Goal: Task Accomplishment & Management: Use online tool/utility

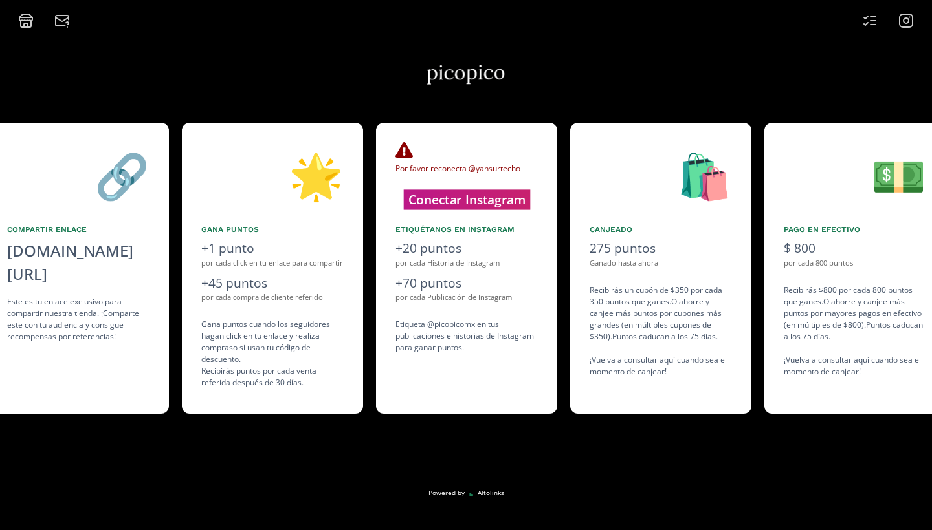
scroll to position [0, 970]
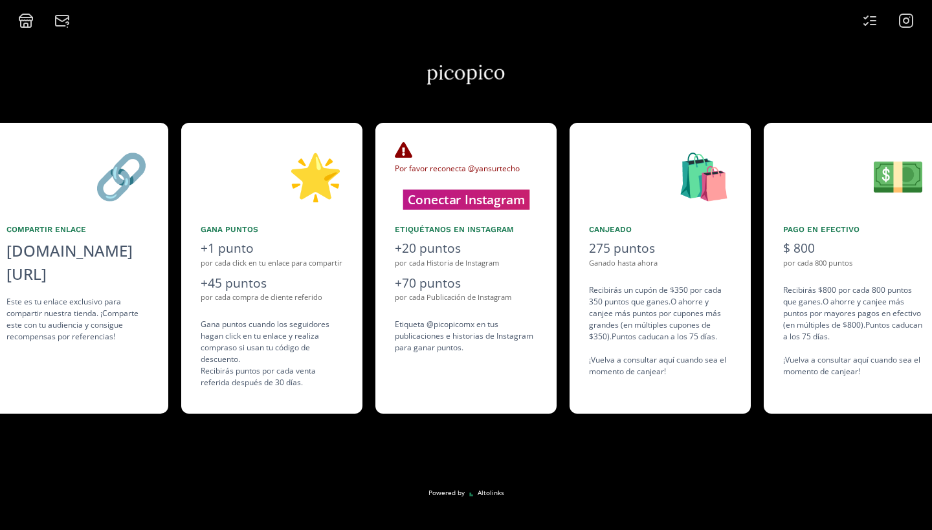
click at [475, 197] on button "Conectar Instagram" at bounding box center [465, 200] width 127 height 20
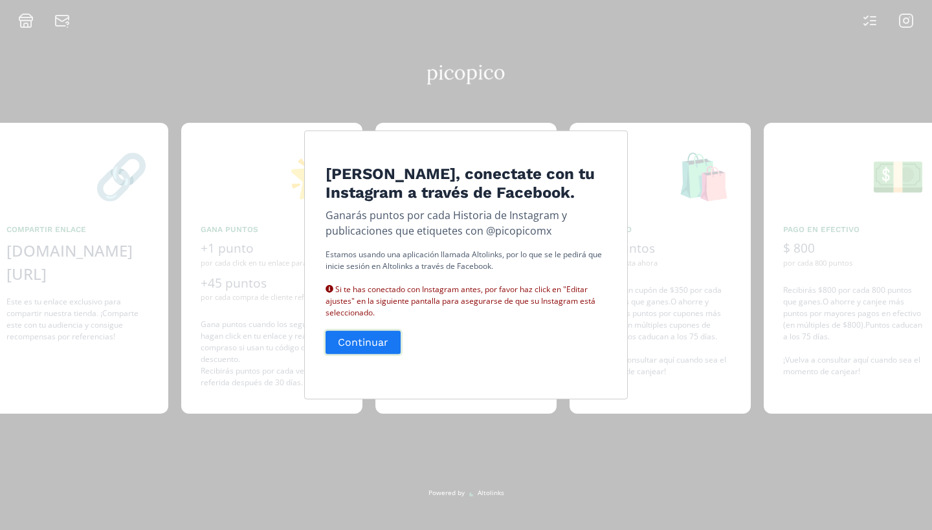
click at [362, 356] on button "Continuar" at bounding box center [362, 343] width 79 height 28
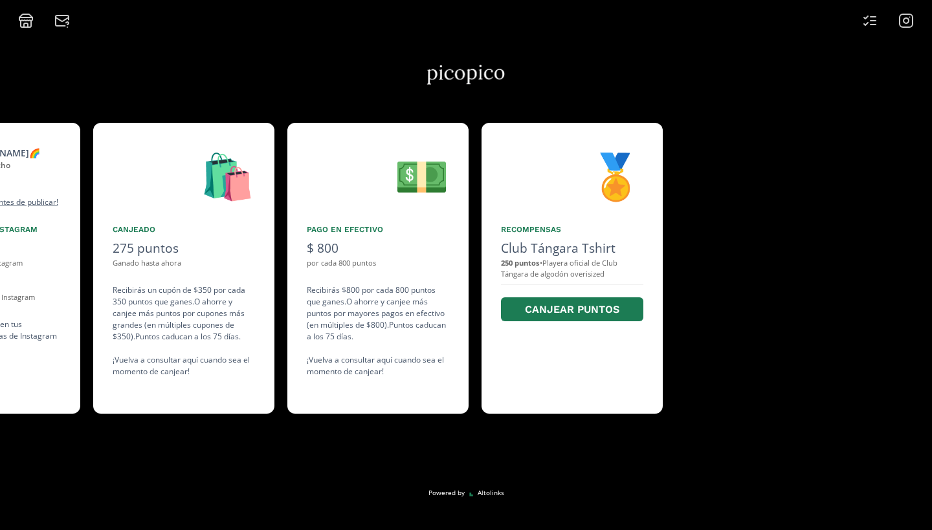
scroll to position [0, 1553]
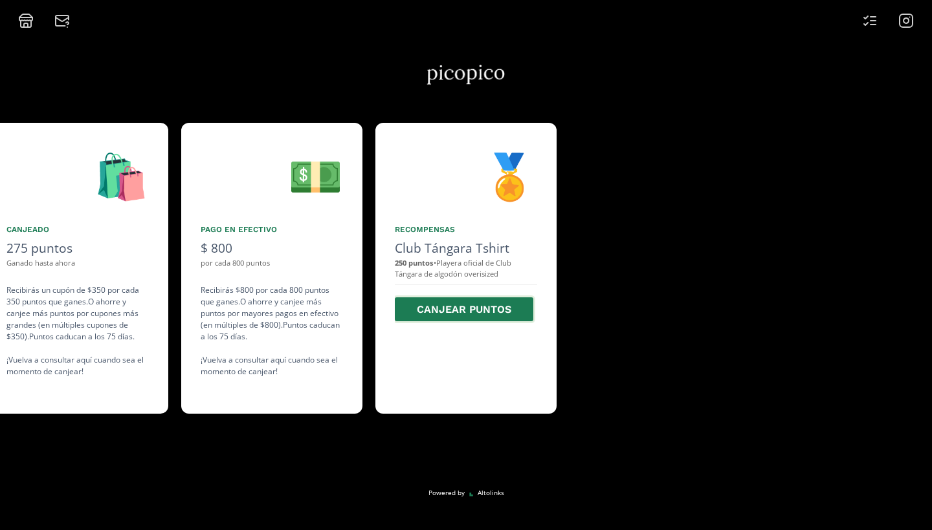
click at [451, 314] on button "Canjear puntos" at bounding box center [464, 310] width 142 height 28
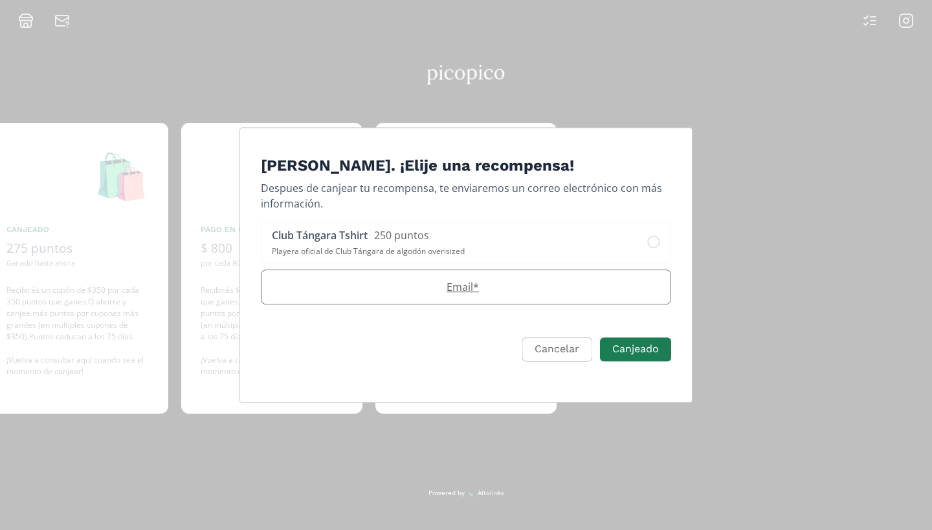
click at [450, 292] on label "Email *" at bounding box center [459, 287] width 396 height 16
click at [655, 236] on icon "Edit Program" at bounding box center [653, 242] width 13 height 13
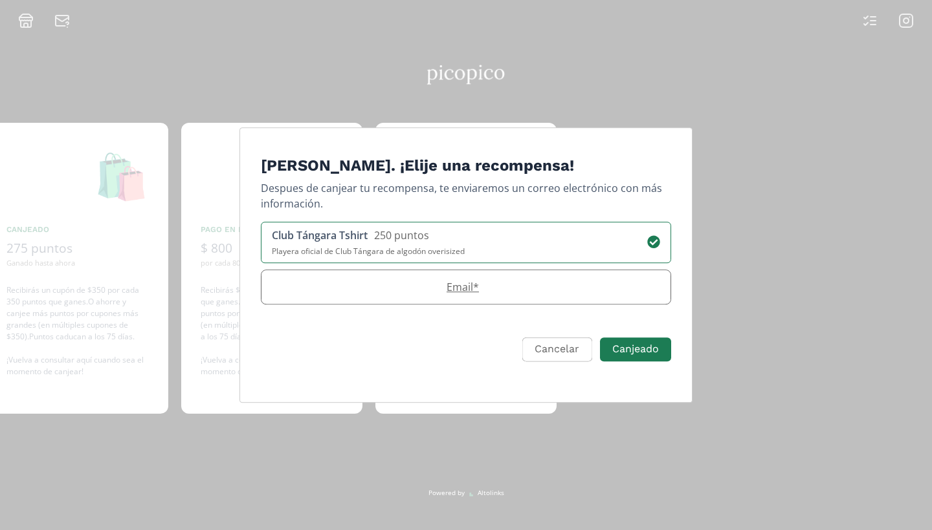
click at [425, 302] on input "Email *" at bounding box center [465, 287] width 409 height 34
type input "yansurtecho@gmail.com"
click at [607, 354] on button "Canjeado" at bounding box center [635, 350] width 75 height 28
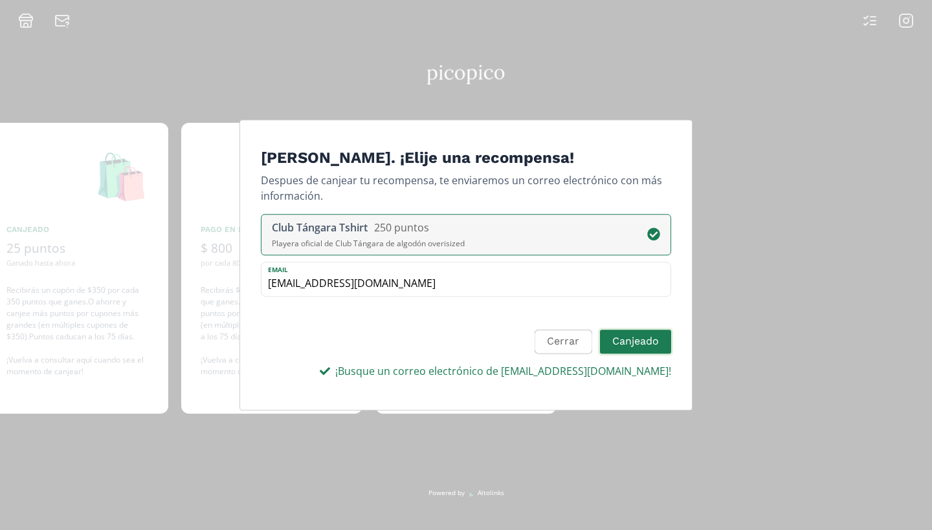
click at [604, 354] on button "Canjeado" at bounding box center [635, 342] width 75 height 28
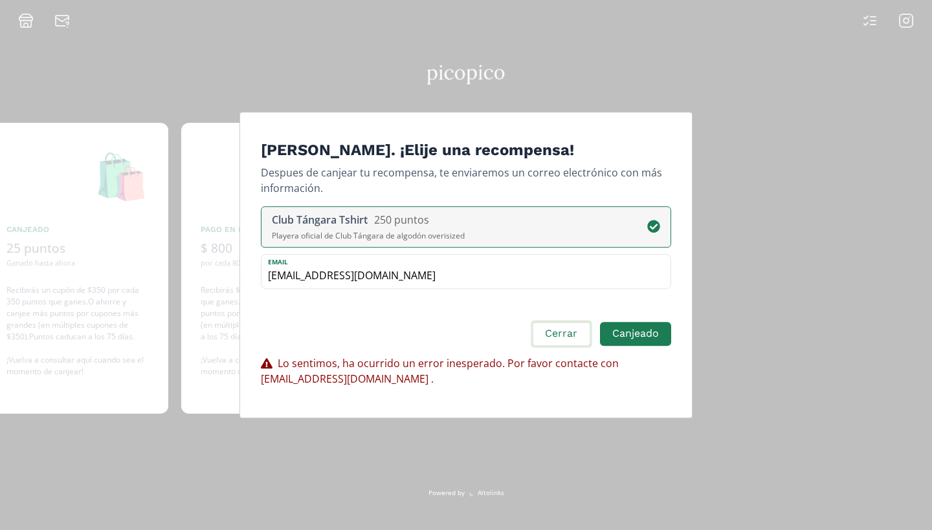
click at [577, 346] on button "Cerrar" at bounding box center [560, 334] width 61 height 28
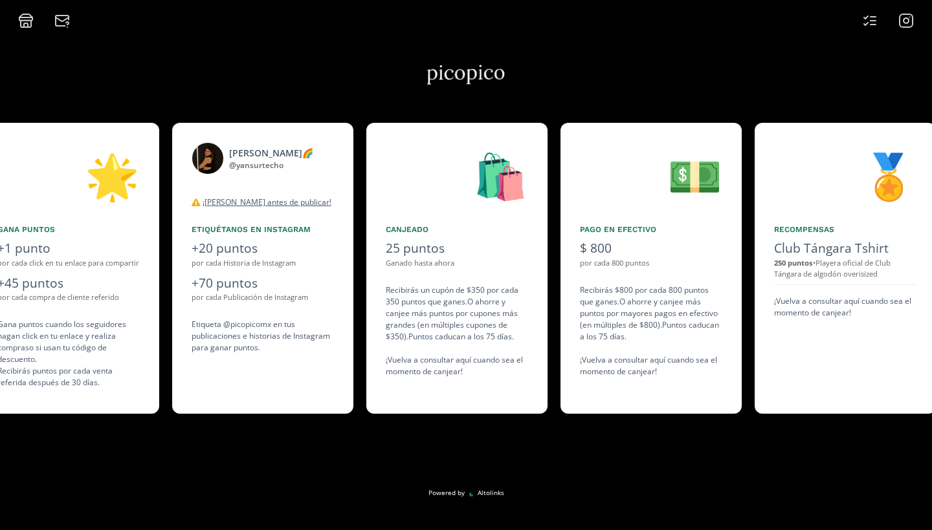
scroll to position [0, 1164]
